Goal: Task Accomplishment & Management: Manage account settings

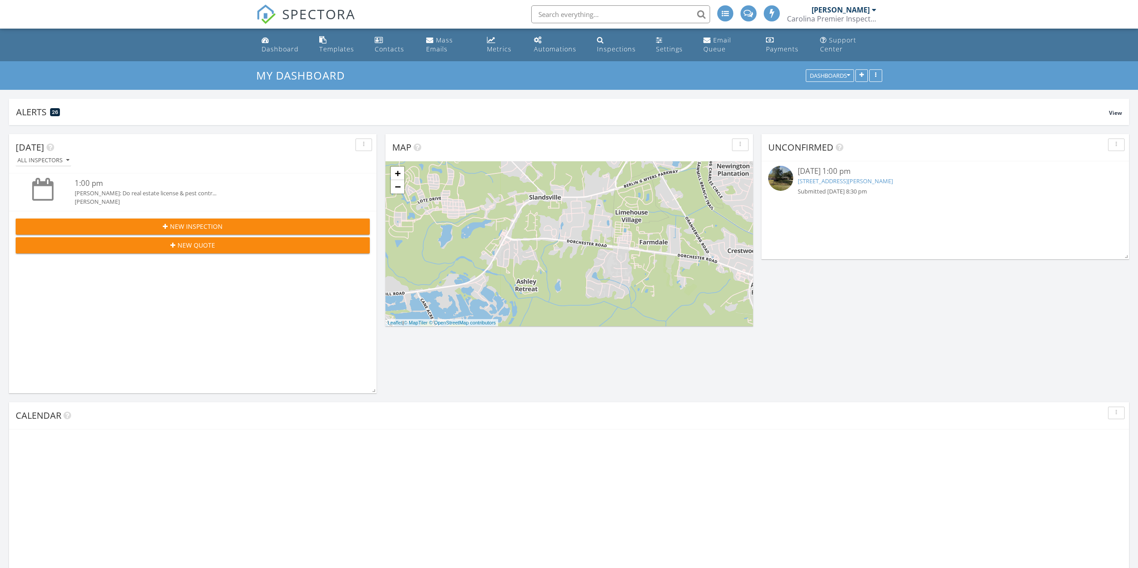
scroll to position [4, 4]
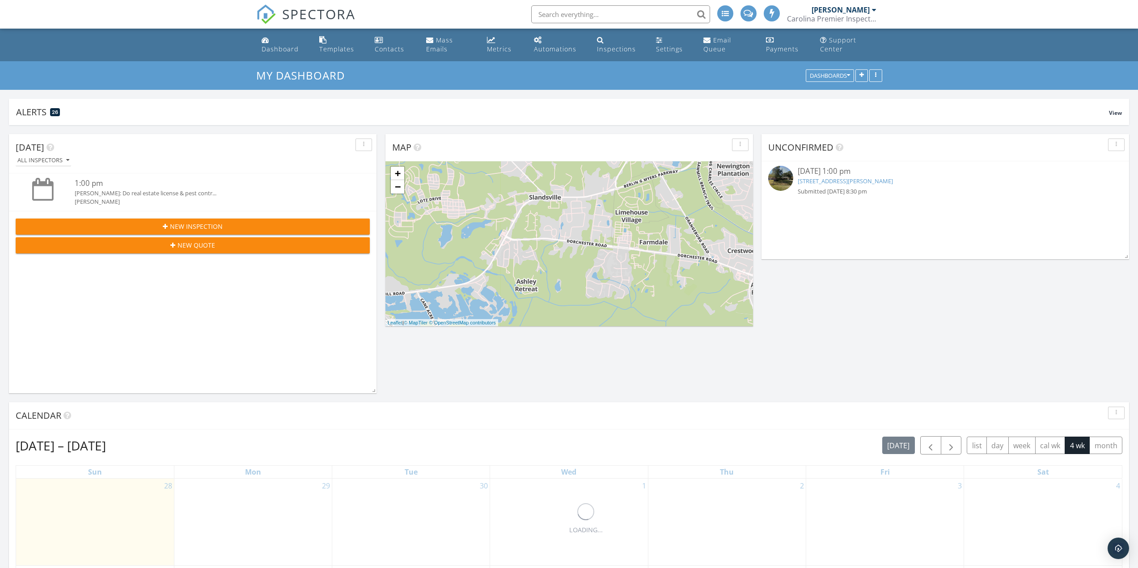
click at [828, 183] on link "[STREET_ADDRESS][PERSON_NAME]" at bounding box center [844, 181] width 95 height 8
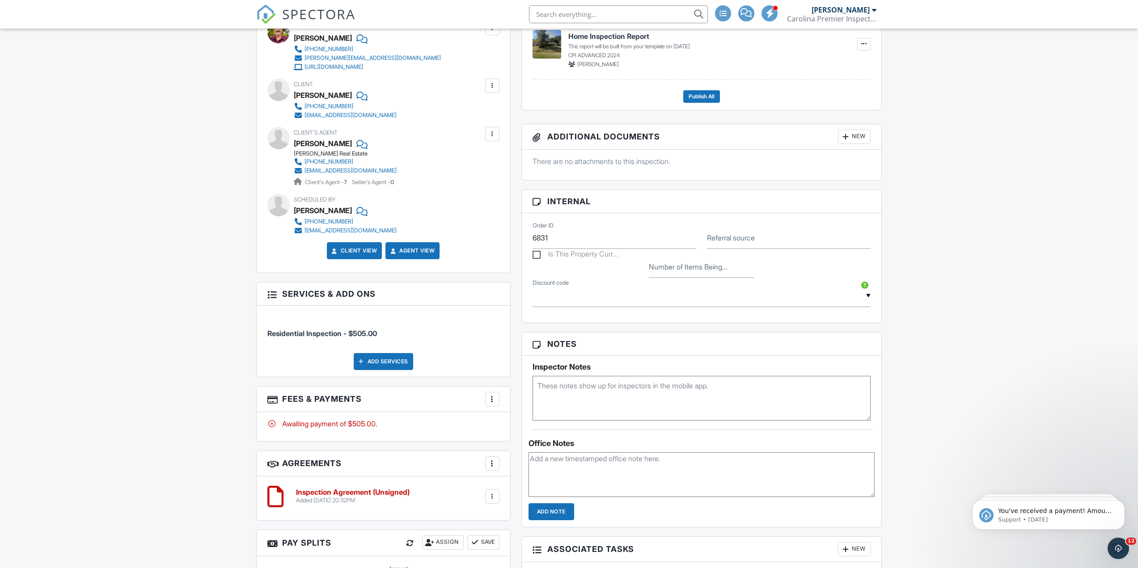
scroll to position [224, 0]
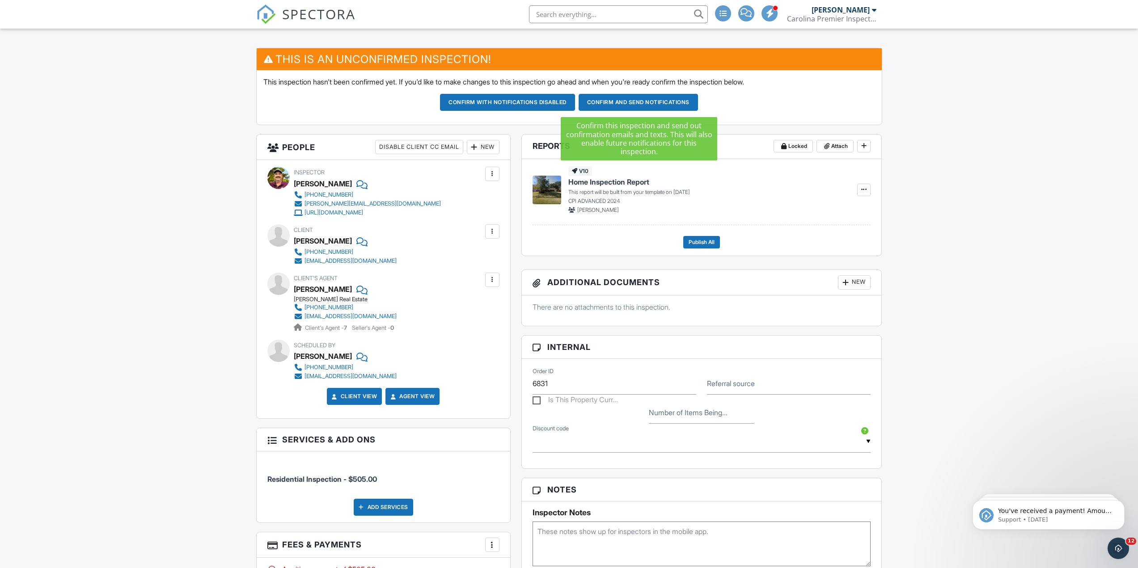
click at [622, 105] on button "Confirm and send notifications" at bounding box center [637, 102] width 119 height 17
